Goal: Information Seeking & Learning: Find contact information

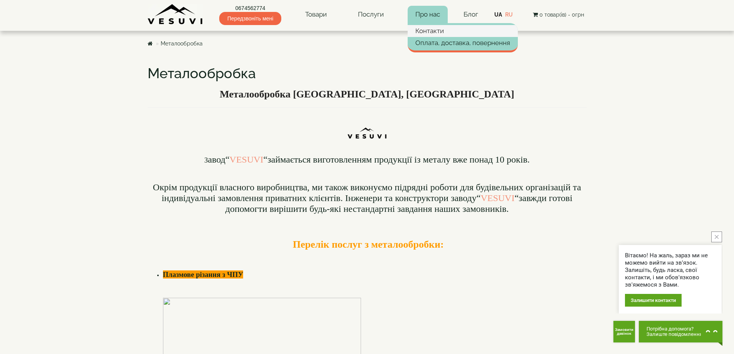
click at [424, 28] on link "Контакти" at bounding box center [462, 31] width 110 height 12
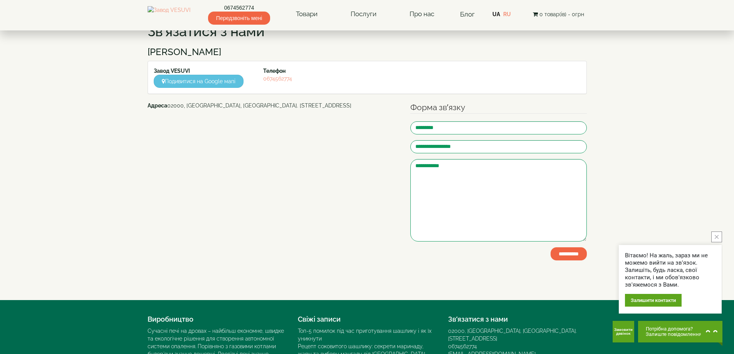
scroll to position [116, 0]
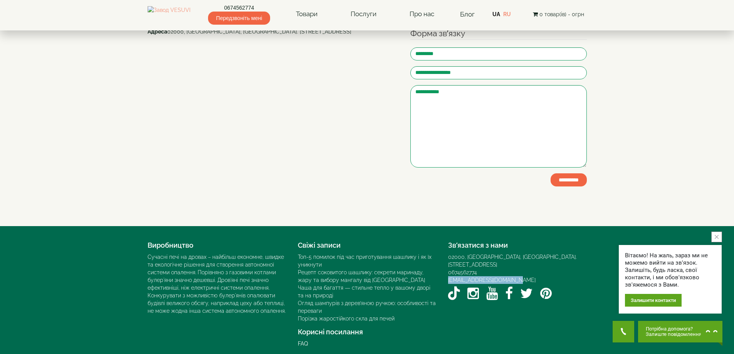
drag, startPoint x: 521, startPoint y: 272, endPoint x: 444, endPoint y: 273, distance: 77.4
click at [444, 273] on div "Зв’язатися з нами 02000, [GEOGRAPHIC_DATA], [GEOGRAPHIC_DATA]. [STREET_ADDRESS]…" at bounding box center [517, 270] width 150 height 65
copy link "[EMAIL_ADDRESS][DOMAIN_NAME]"
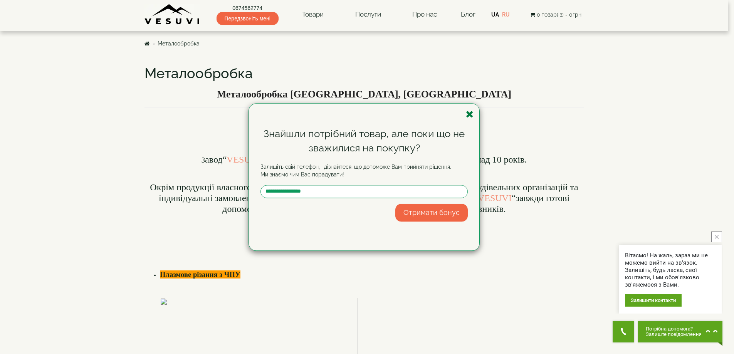
click at [467, 114] on icon "button" at bounding box center [470, 114] width 8 height 10
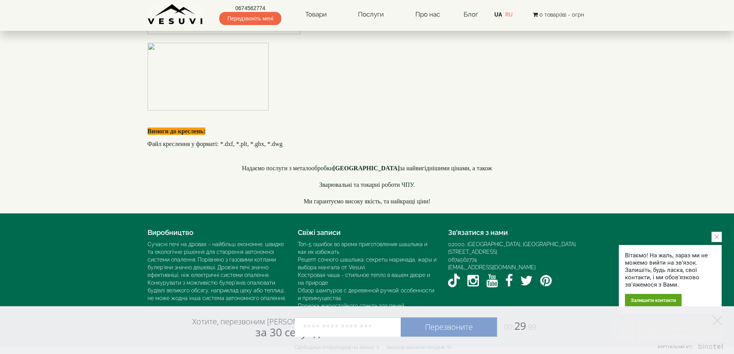
scroll to position [2229, 0]
drag, startPoint x: 518, startPoint y: 260, endPoint x: 447, endPoint y: 262, distance: 71.3
click at [447, 262] on div "Зв’язатися з нами 02000, [GEOGRAPHIC_DATA], [GEOGRAPHIC_DATA]. [STREET_ADDRESS]…" at bounding box center [517, 257] width 150 height 65
copy link "[EMAIL_ADDRESS][DOMAIN_NAME]"
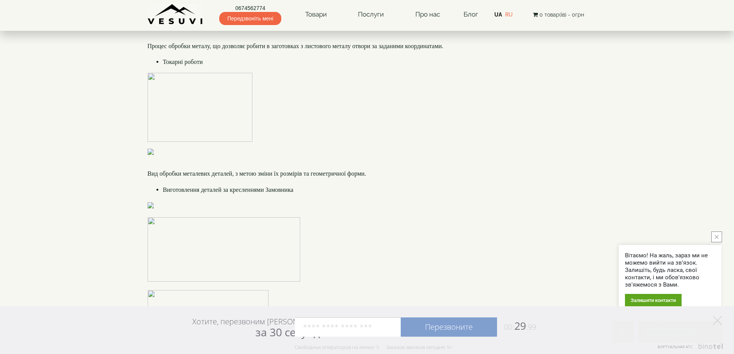
scroll to position [1844, 0]
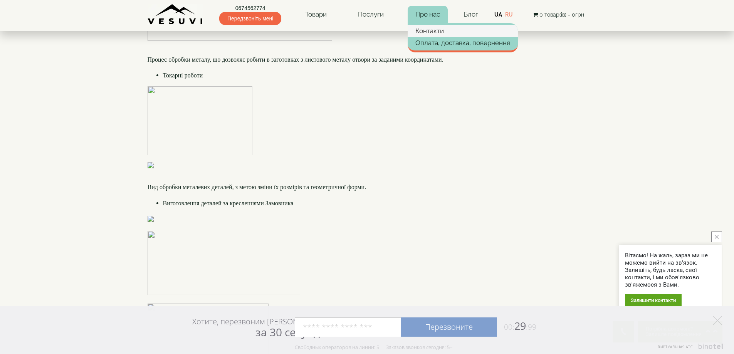
click at [437, 33] on link "Контакти" at bounding box center [462, 31] width 110 height 12
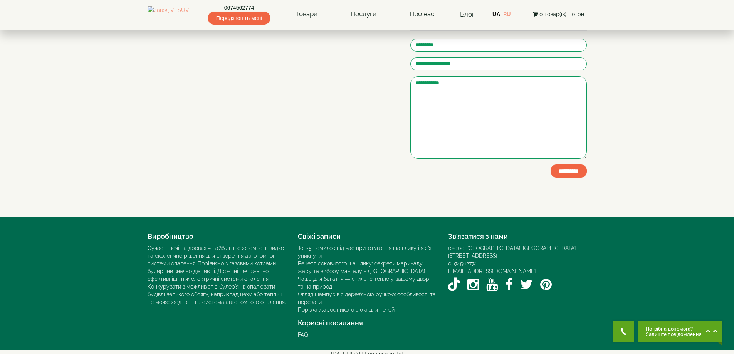
scroll to position [129, 0]
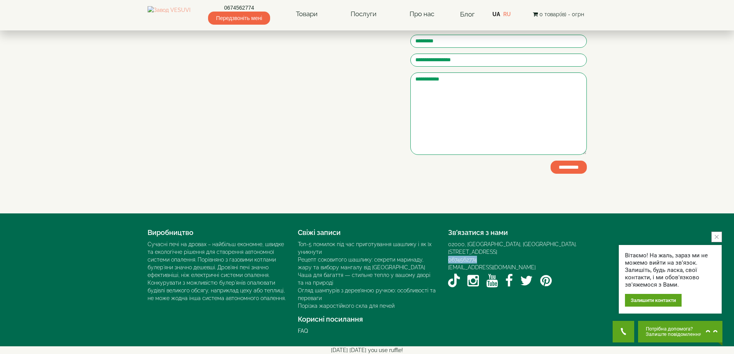
drag, startPoint x: 484, startPoint y: 251, endPoint x: 446, endPoint y: 250, distance: 38.5
click at [446, 250] on div "Зв’язатися з нами 02000, [GEOGRAPHIC_DATA], [GEOGRAPHIC_DATA]. [STREET_ADDRESS]…" at bounding box center [517, 257] width 150 height 65
copy link "0674562774"
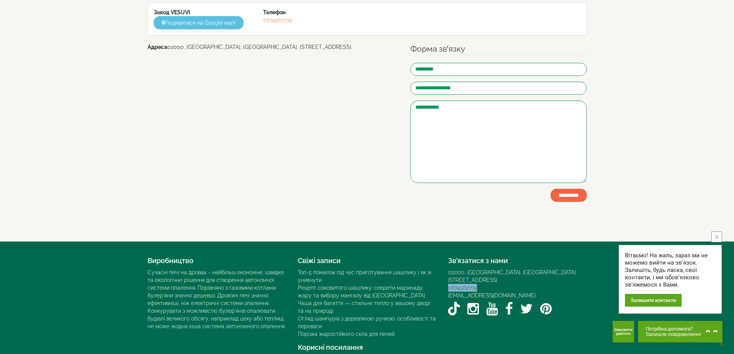
scroll to position [0, 0]
